Goal: Check status: Check status

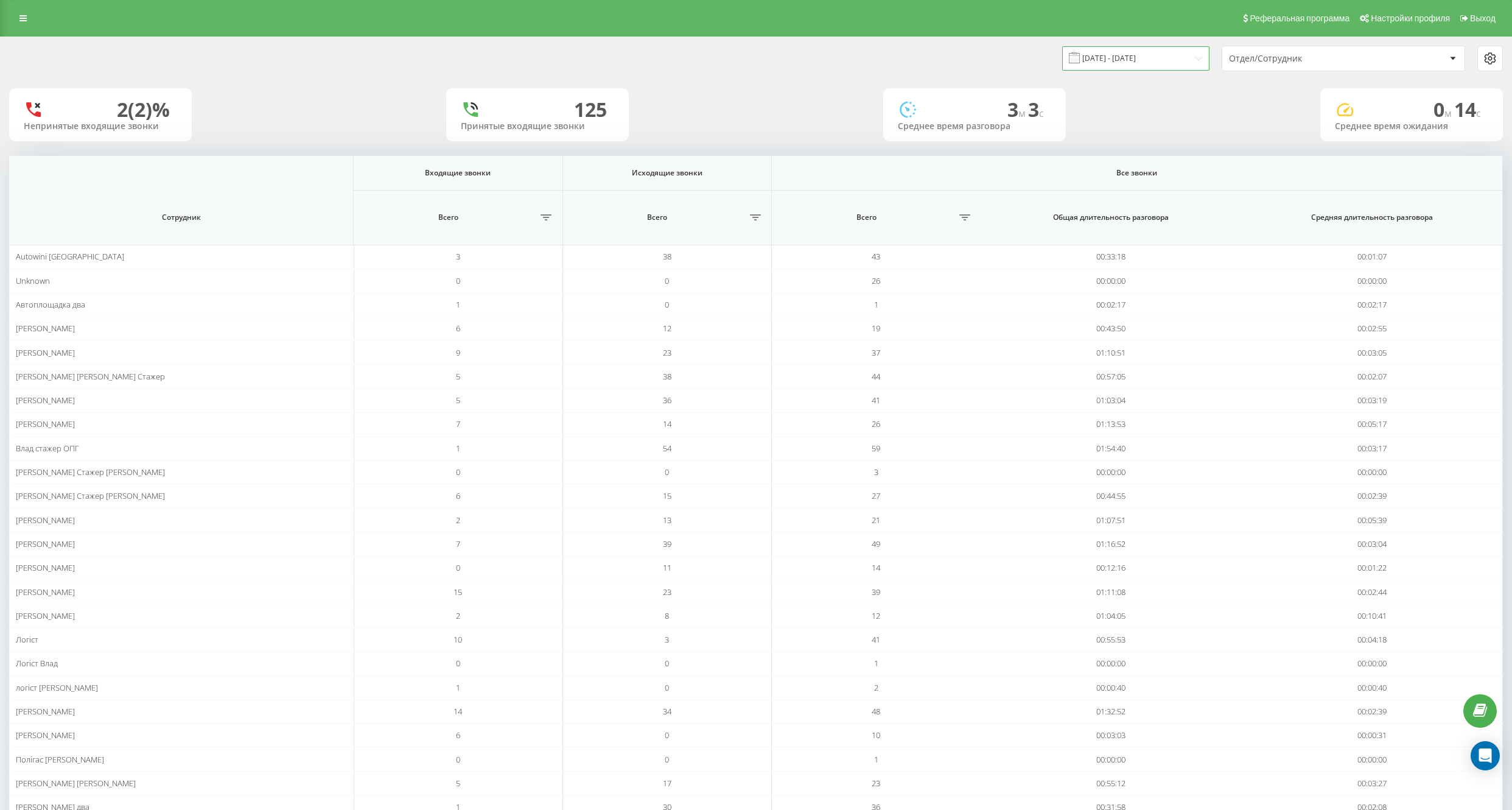
click at [1195, 57] on input "[DATE] - [DATE]" at bounding box center [1135, 58] width 147 height 24
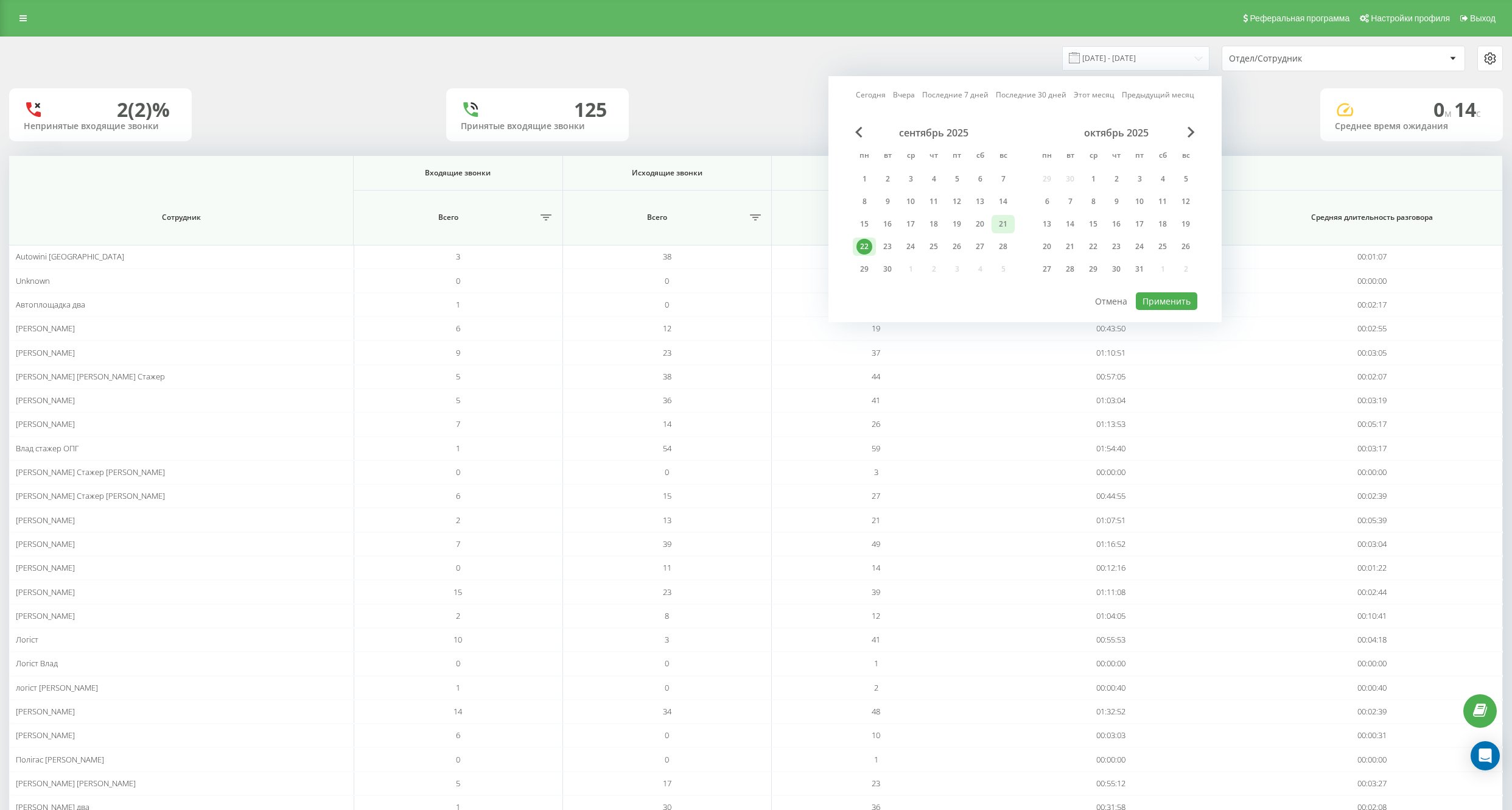
click at [999, 226] on div "21" at bounding box center [1003, 224] width 16 height 16
click at [868, 246] on div "22" at bounding box center [864, 246] width 16 height 16
click at [885, 246] on div "23" at bounding box center [887, 246] width 16 height 16
click at [870, 248] on div "22" at bounding box center [864, 246] width 16 height 16
click at [865, 251] on div "22" at bounding box center [864, 246] width 16 height 16
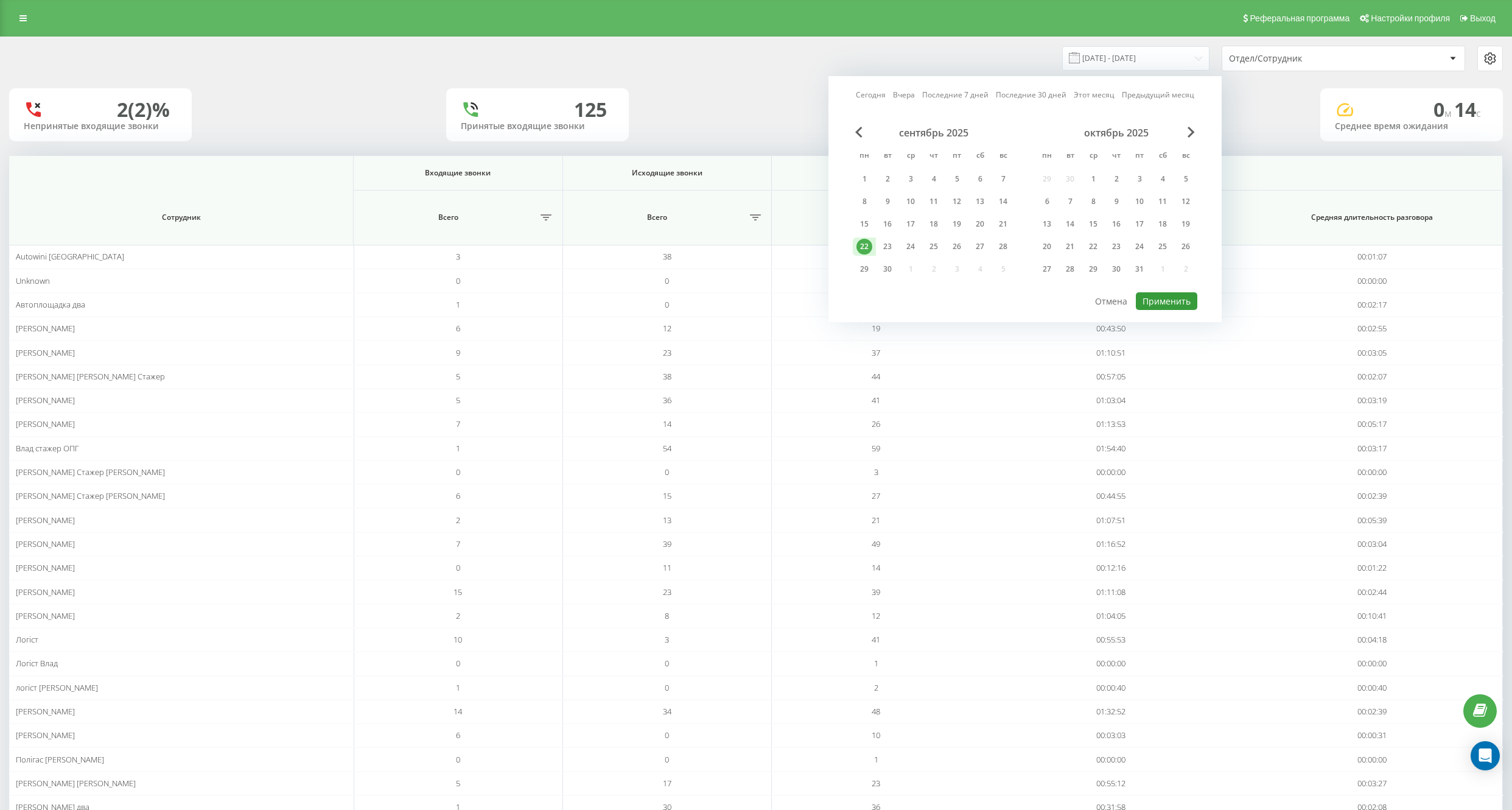
click at [1153, 302] on button "Применить" at bounding box center [1167, 301] width 62 height 17
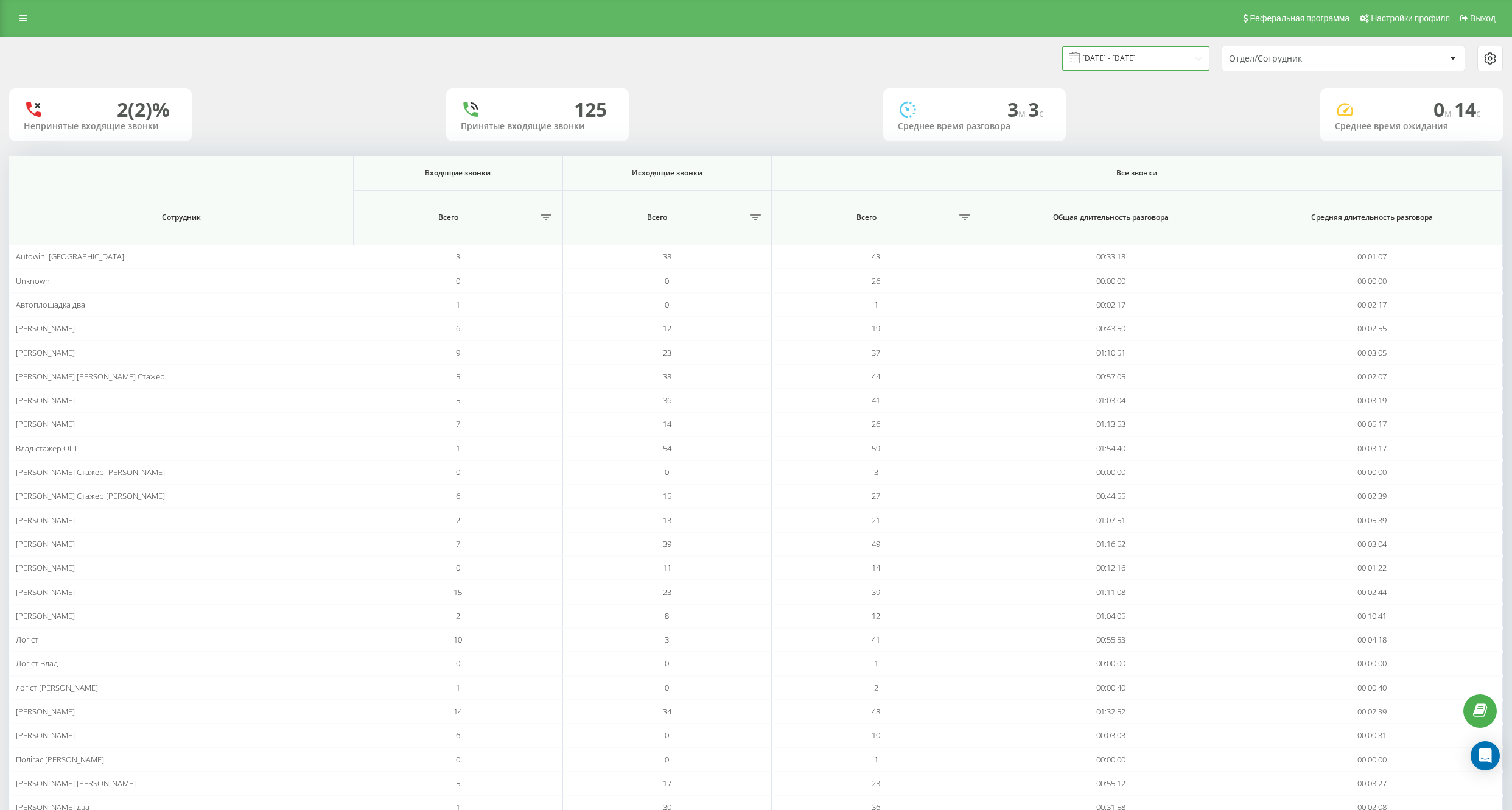
click at [1121, 67] on input "[DATE] - [DATE]" at bounding box center [1135, 58] width 147 height 24
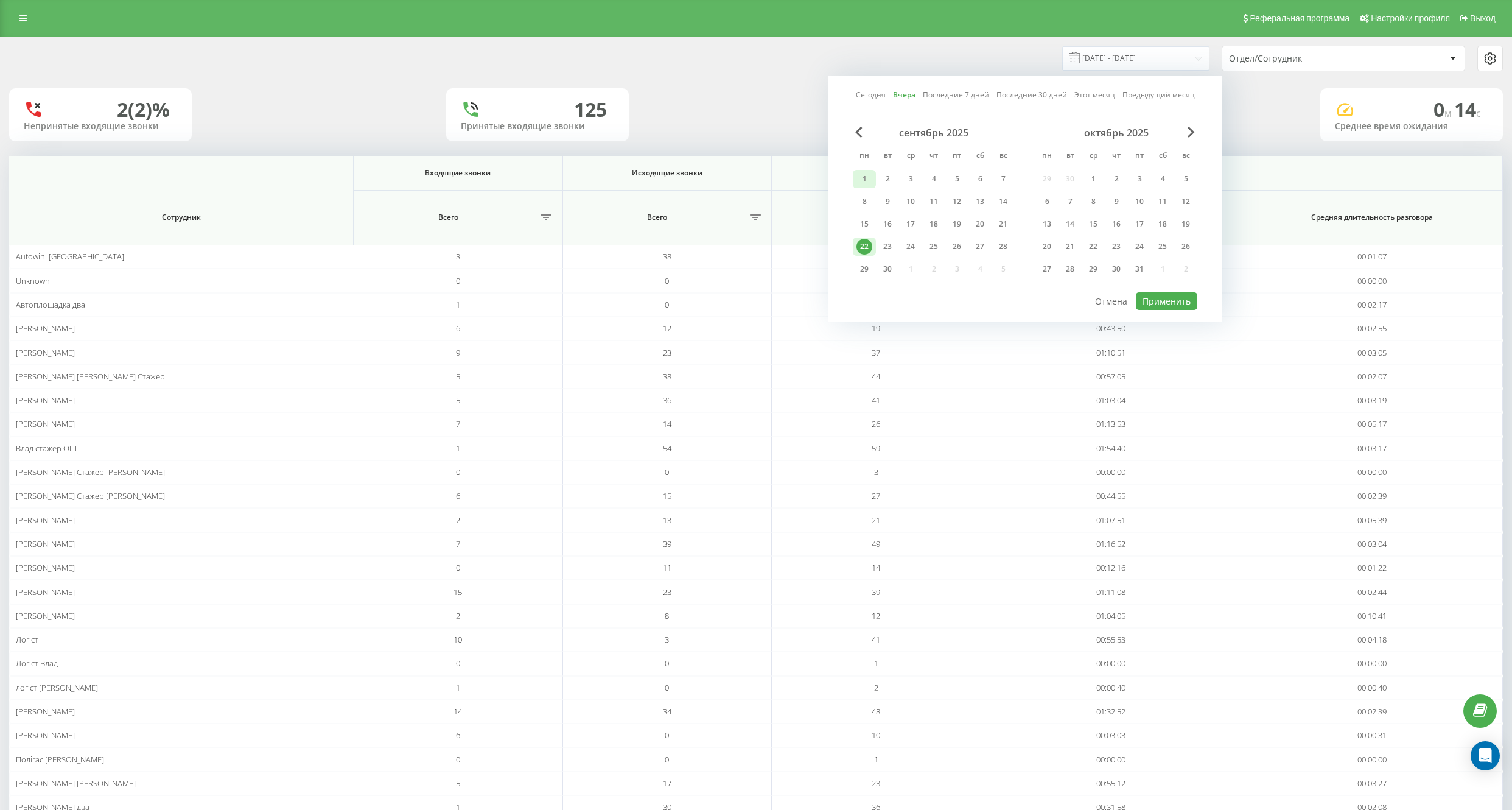
click at [865, 171] on div "1" at bounding box center [864, 179] width 16 height 16
click at [867, 244] on div "22" at bounding box center [864, 246] width 16 height 16
click at [1184, 303] on button "Применить" at bounding box center [1167, 301] width 62 height 17
type input "[DATE] - [DATE]"
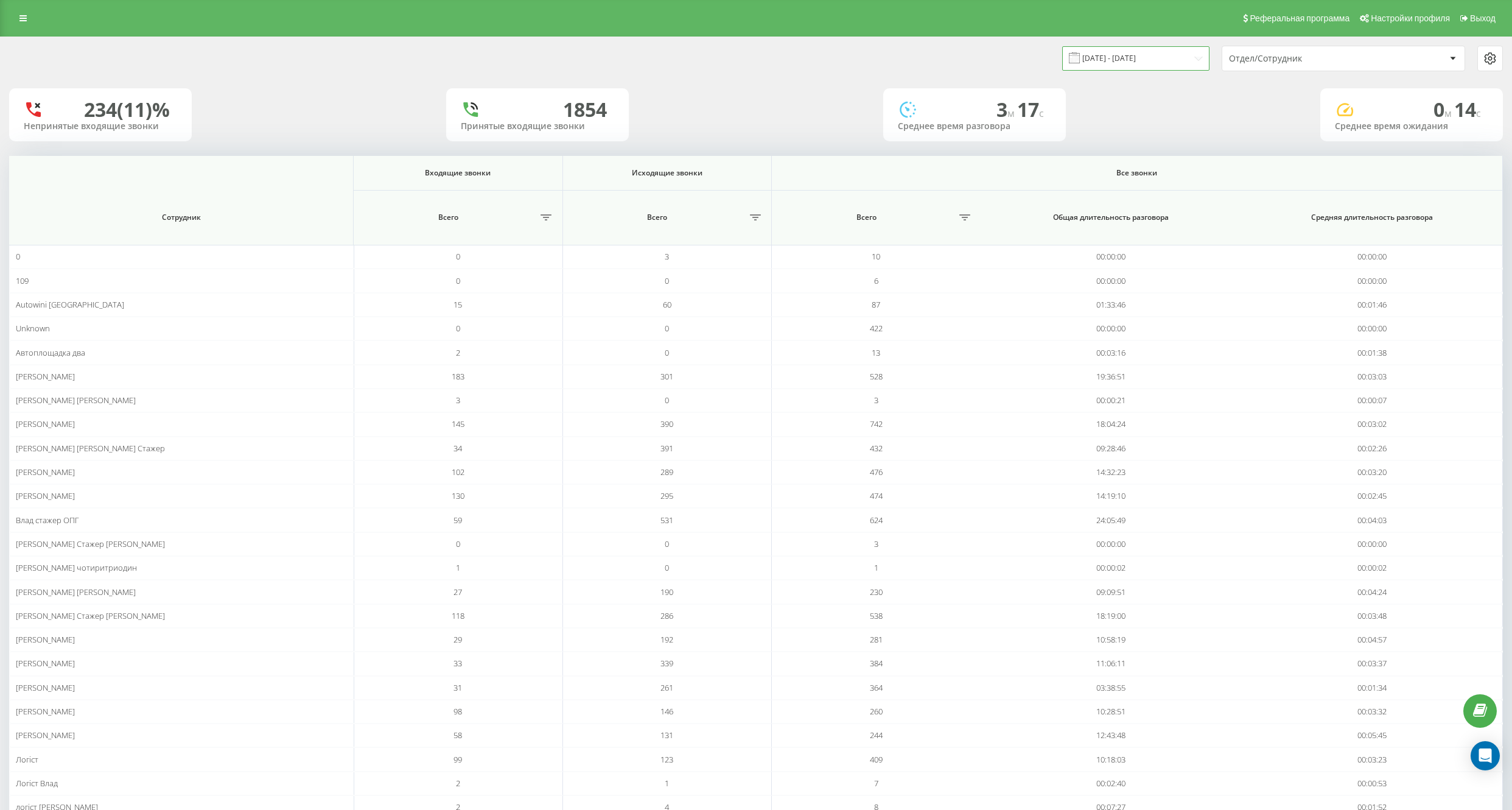
click at [1137, 57] on input "[DATE] - [DATE]" at bounding box center [1135, 58] width 147 height 24
click at [624, 56] on div "[DATE] - [DATE] Отдел/Сотрудник" at bounding box center [756, 58] width 1494 height 26
